Goal: Find specific page/section: Find specific page/section

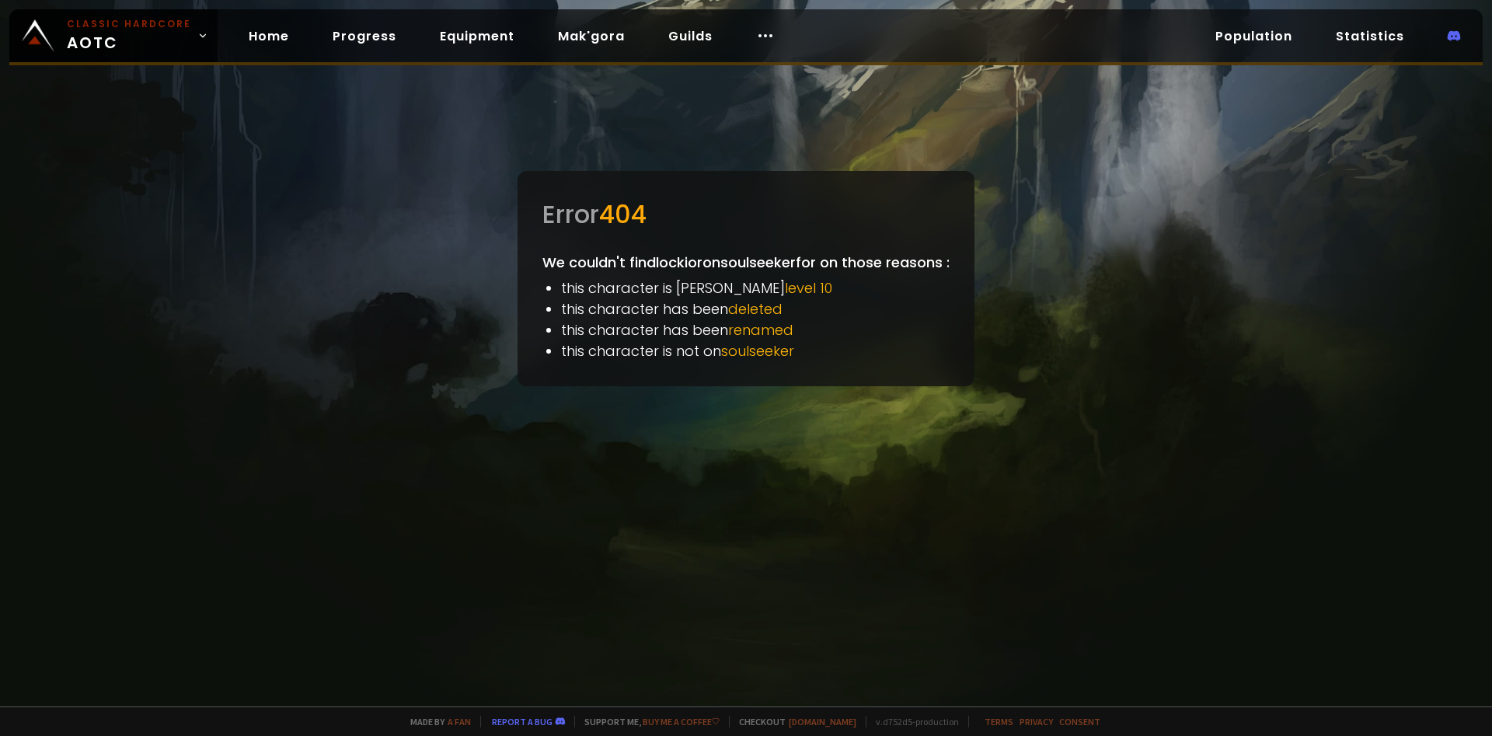
click at [1293, 413] on div at bounding box center [746, 368] width 1492 height 736
click at [273, 30] on link "Home" at bounding box center [268, 36] width 65 height 32
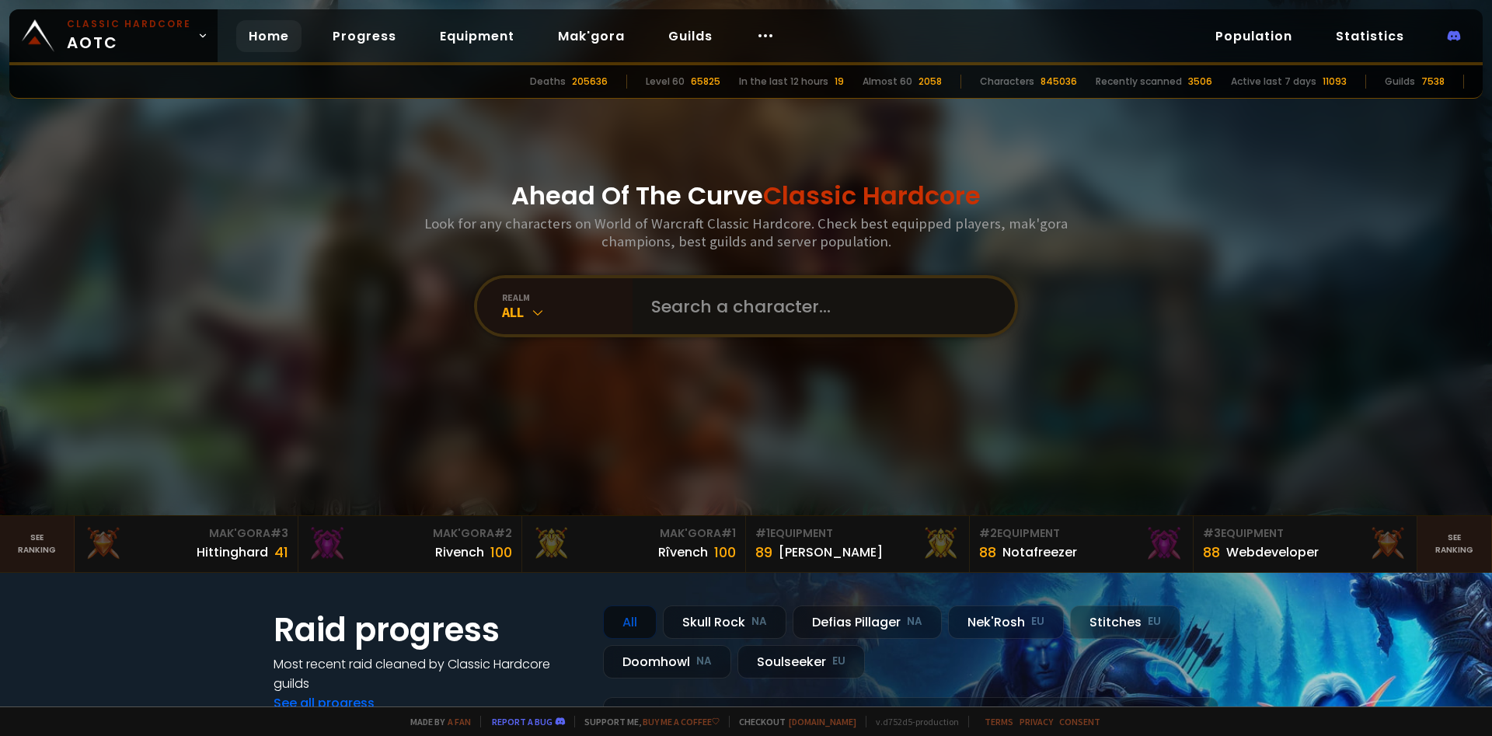
click at [735, 304] on input "text" at bounding box center [819, 306] width 354 height 56
type input "lockior"
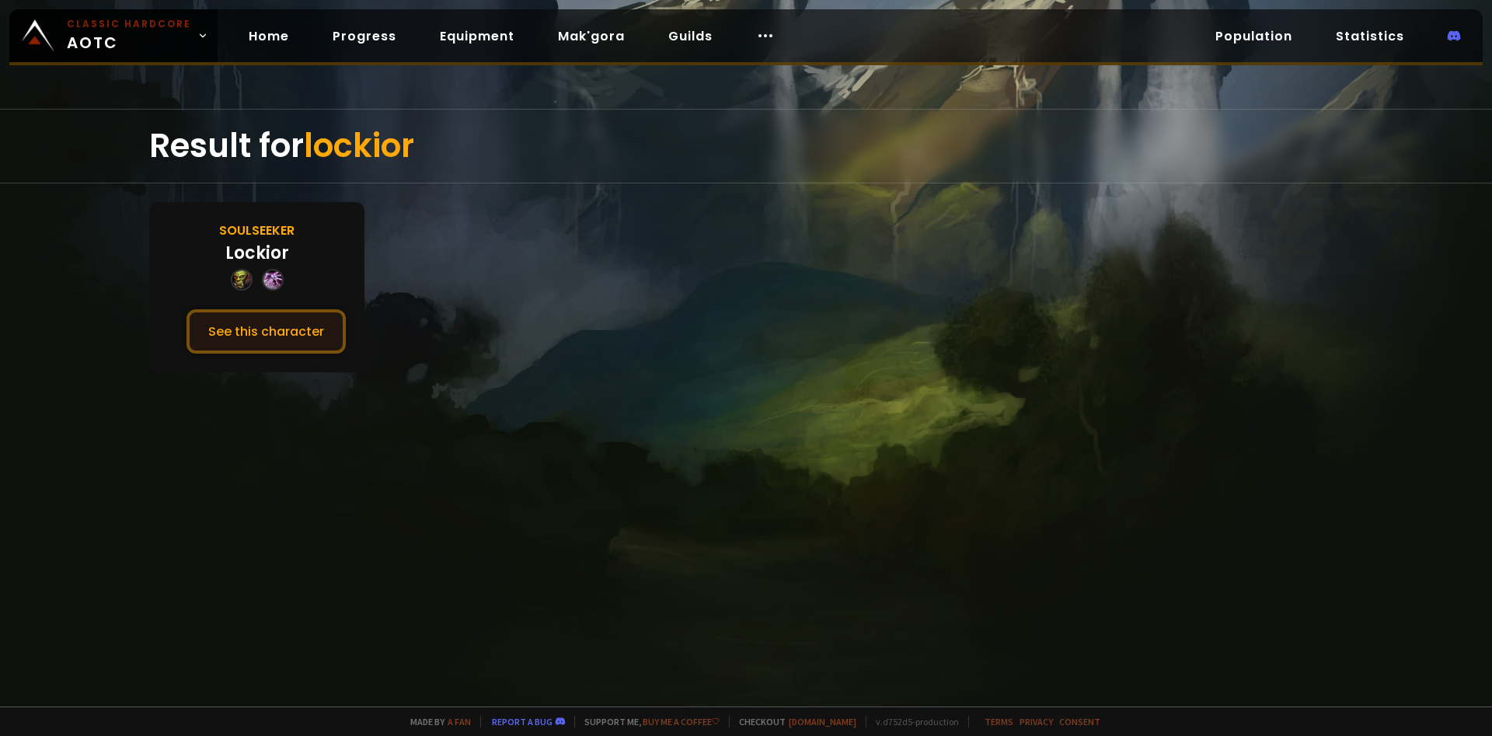
click at [282, 326] on button "See this character" at bounding box center [266, 331] width 159 height 44
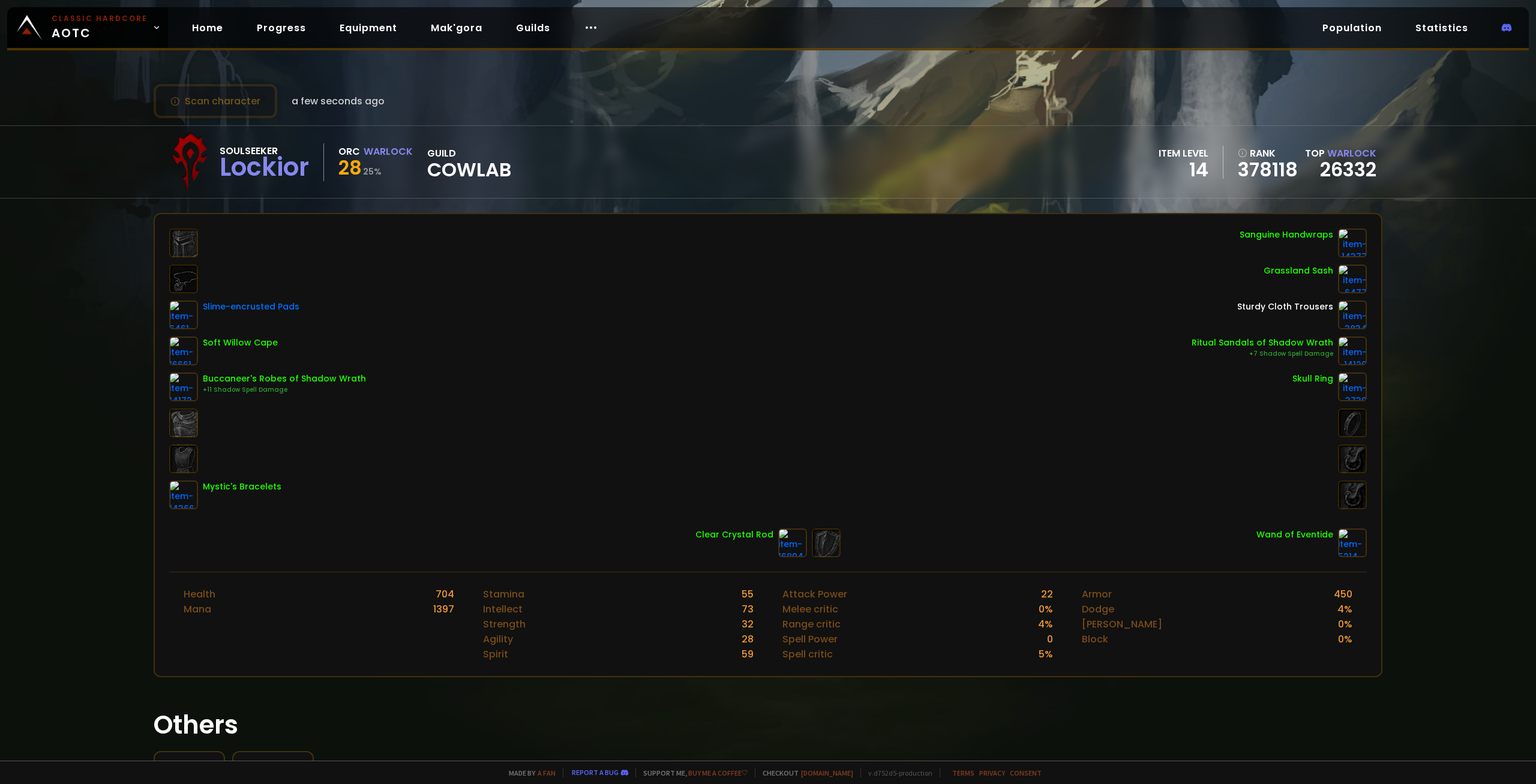
drag, startPoint x: 1455, startPoint y: 370, endPoint x: 1439, endPoint y: 415, distance: 47.8
click at [1152, 387] on div "Scan character a few seconds ago Soulseeker Lockior Orc Warlock 28 25 % guild C…" at bounding box center [768, 380] width 1536 height 761
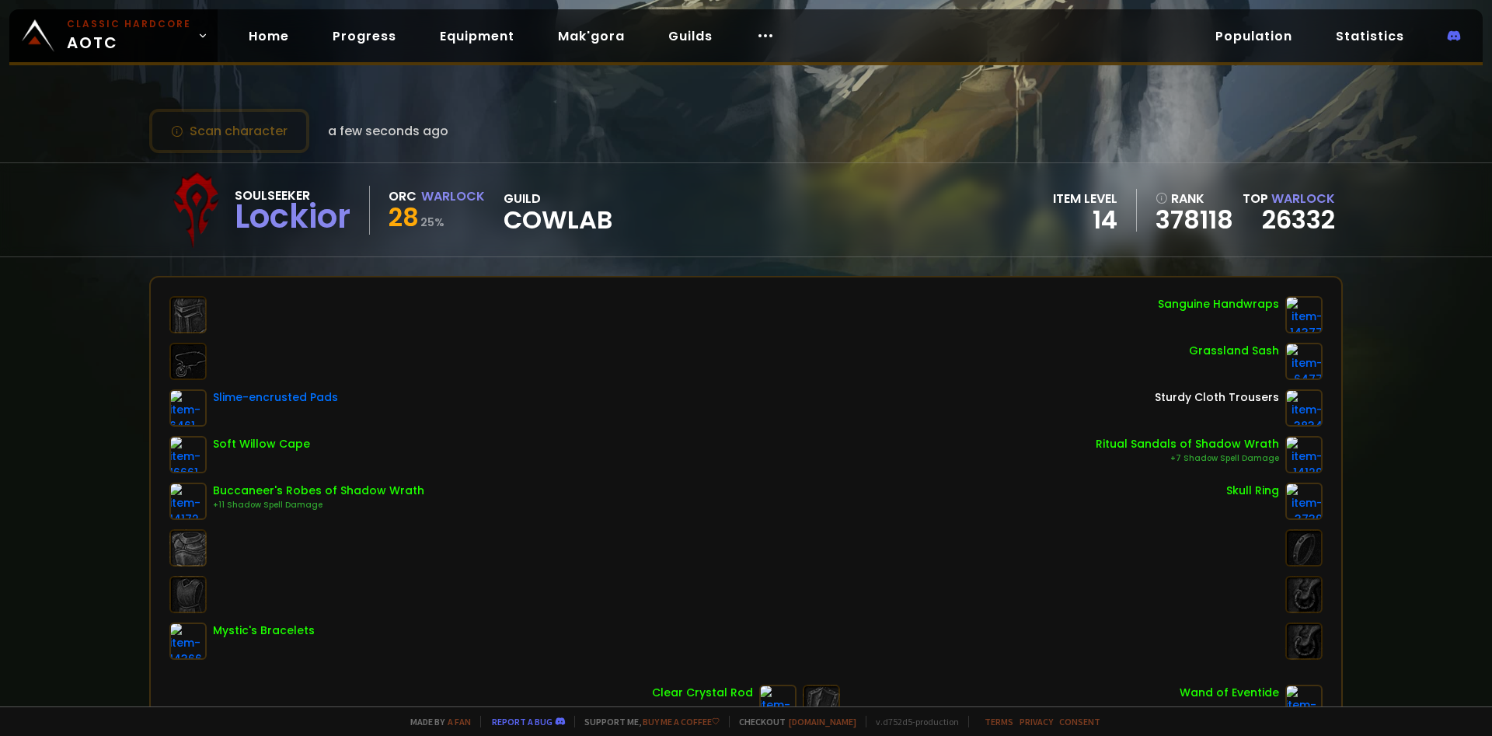
click at [0, 272] on div "Scan character a few seconds ago Soulseeker Lockior Orc Warlock 28 25 % guild C…" at bounding box center [746, 353] width 1492 height 707
click at [123, 221] on div "Soulseeker Lockior Orc Warlock 28 25 % guild CowLab item level 14 rank 378118 T…" at bounding box center [746, 209] width 1492 height 95
drag, startPoint x: 246, startPoint y: 215, endPoint x: 352, endPoint y: 218, distance: 105.7
click at [351, 218] on div "Lockior" at bounding box center [293, 216] width 116 height 23
click at [361, 215] on div "Soulseeker Lockior" at bounding box center [302, 210] width 135 height 49
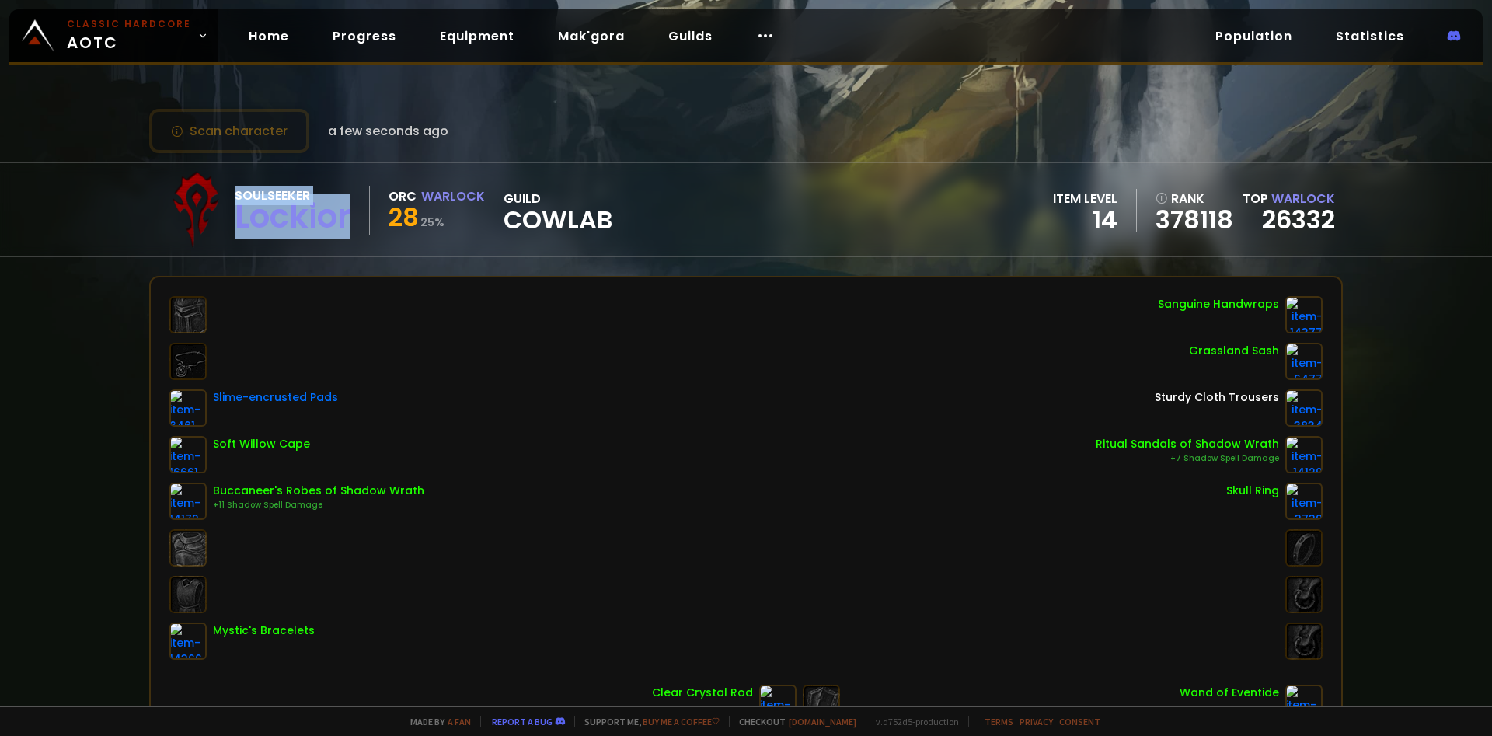
drag, startPoint x: 329, startPoint y: 218, endPoint x: 222, endPoint y: 221, distance: 107.3
click at [222, 221] on div "Soulseeker Lockior Orc Warlock 28 25 % guild CowLab" at bounding box center [384, 210] width 455 height 78
click at [247, 224] on div "Lockior" at bounding box center [293, 216] width 116 height 23
